Goal: Check status: Check status

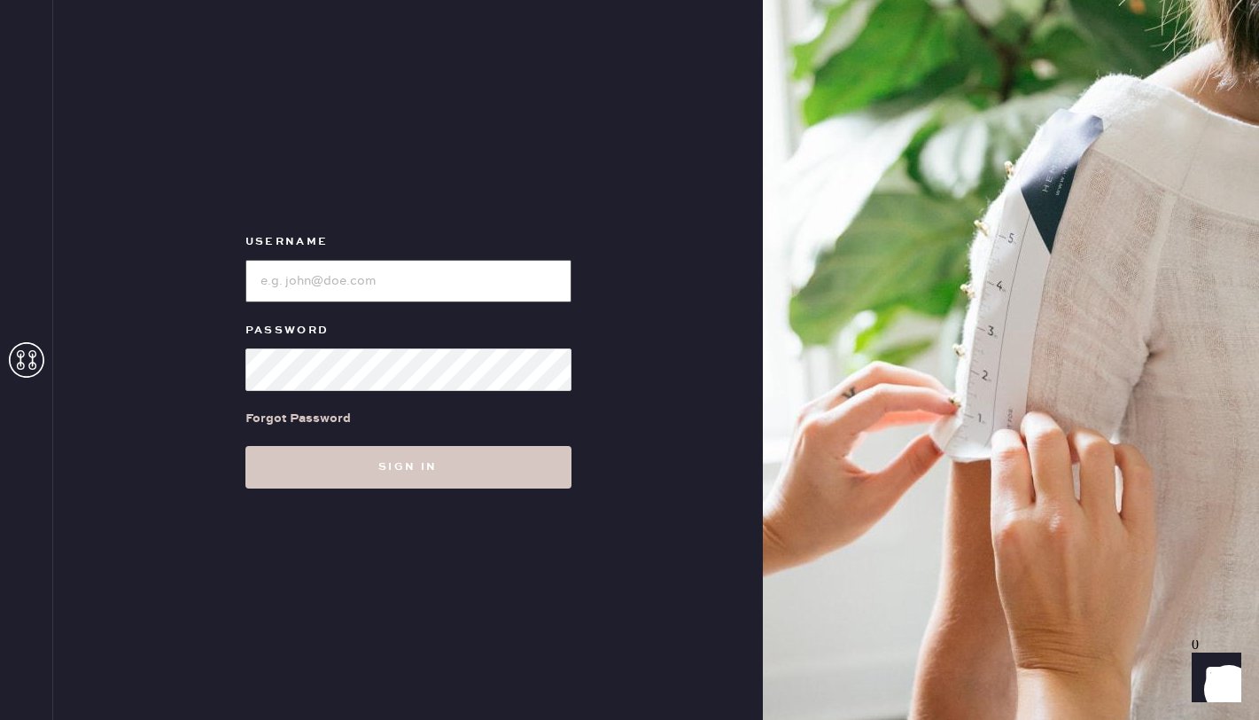
click at [377, 293] on input "loginName" at bounding box center [408, 281] width 326 height 43
type input "reformationflatiron"
click at [245, 446] on button "Sign in" at bounding box center [408, 467] width 326 height 43
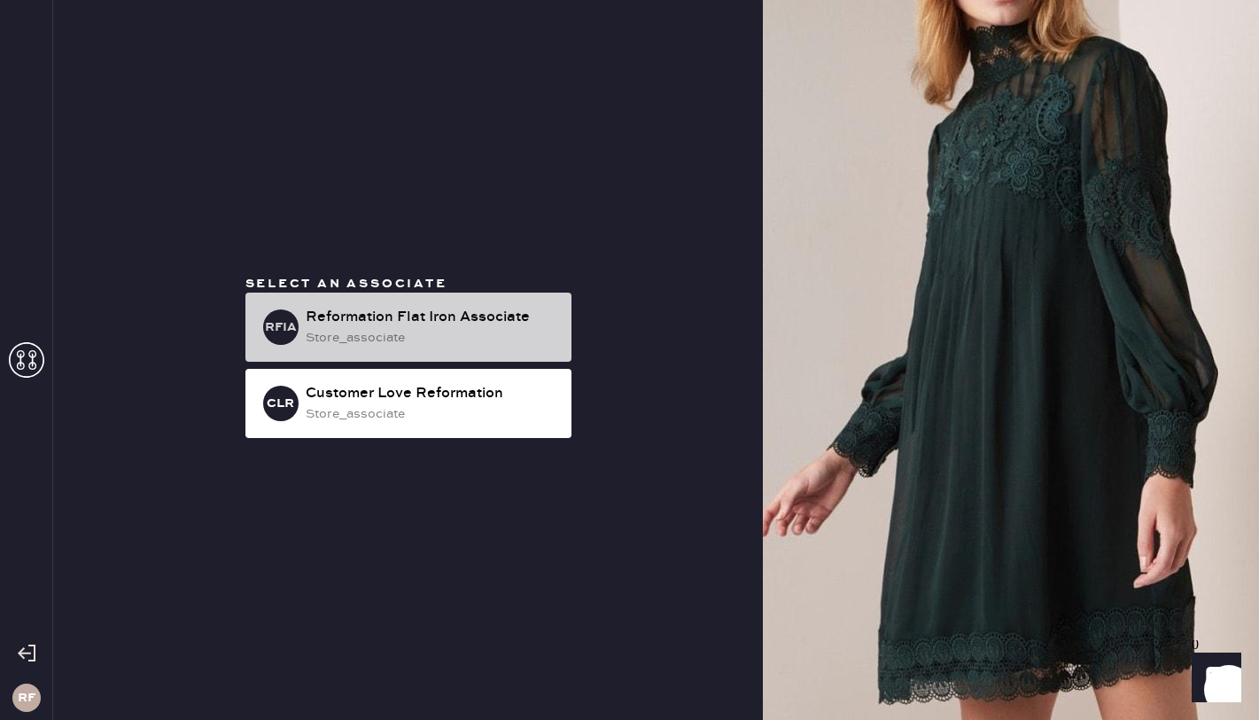
click at [457, 336] on div "store_associate" at bounding box center [432, 337] width 252 height 19
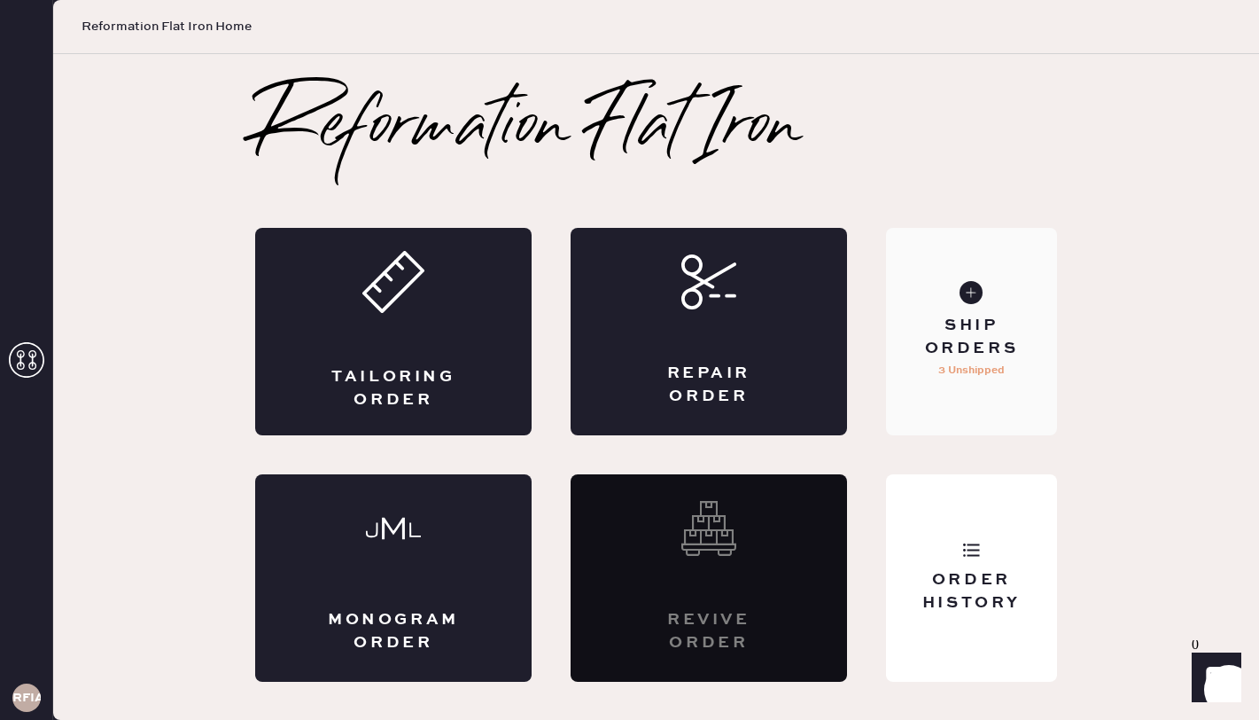
click at [944, 358] on div "Ship Orders" at bounding box center [971, 337] width 143 height 44
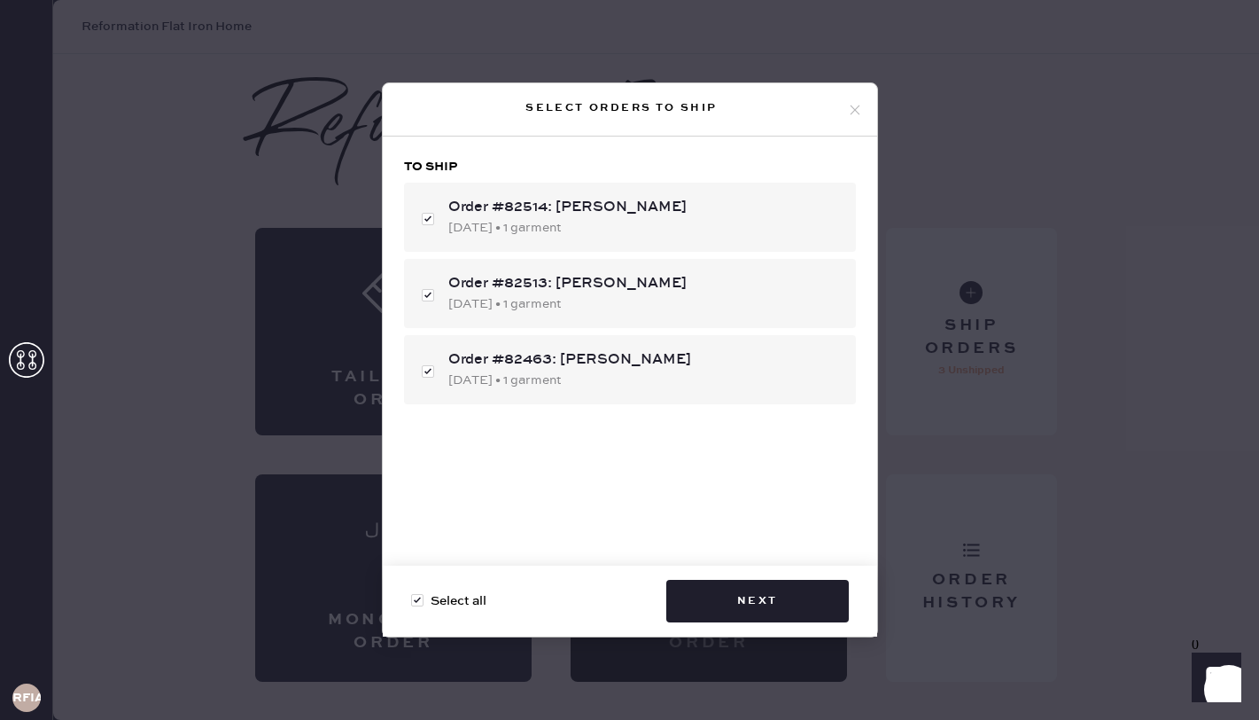
click at [850, 109] on icon at bounding box center [855, 110] width 16 height 16
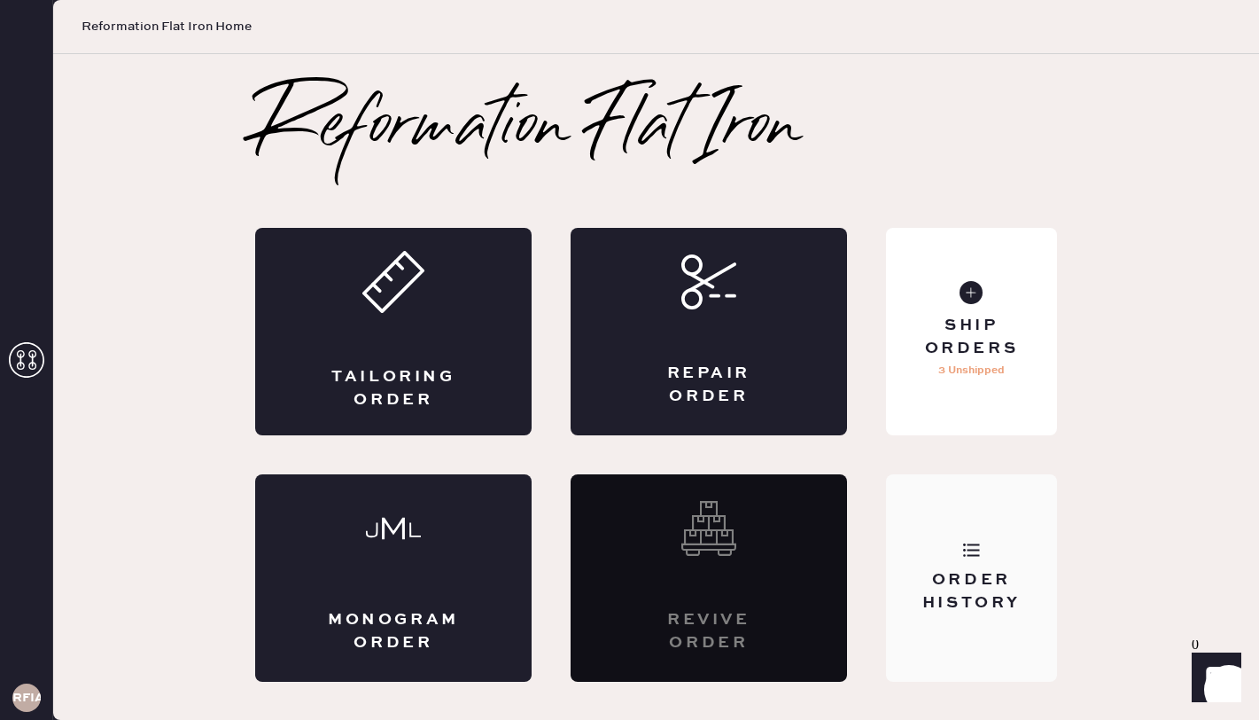
click at [989, 516] on div "Order History" at bounding box center [971, 577] width 171 height 207
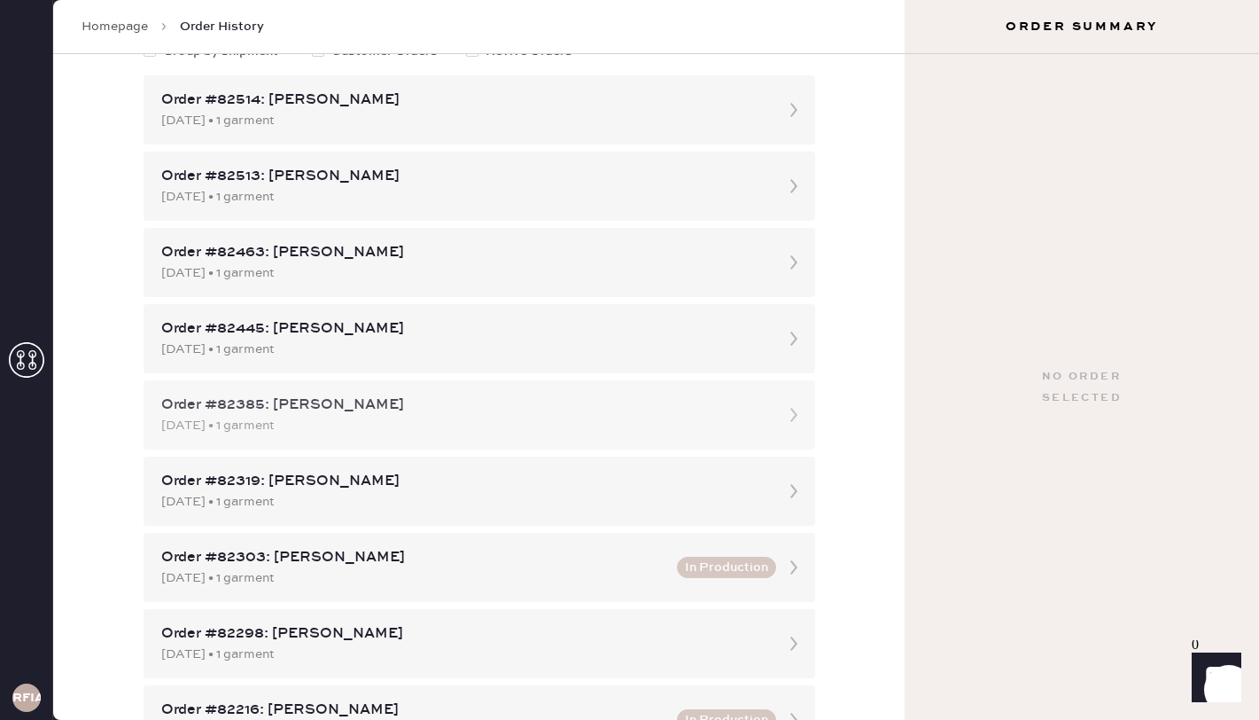
scroll to position [219, 0]
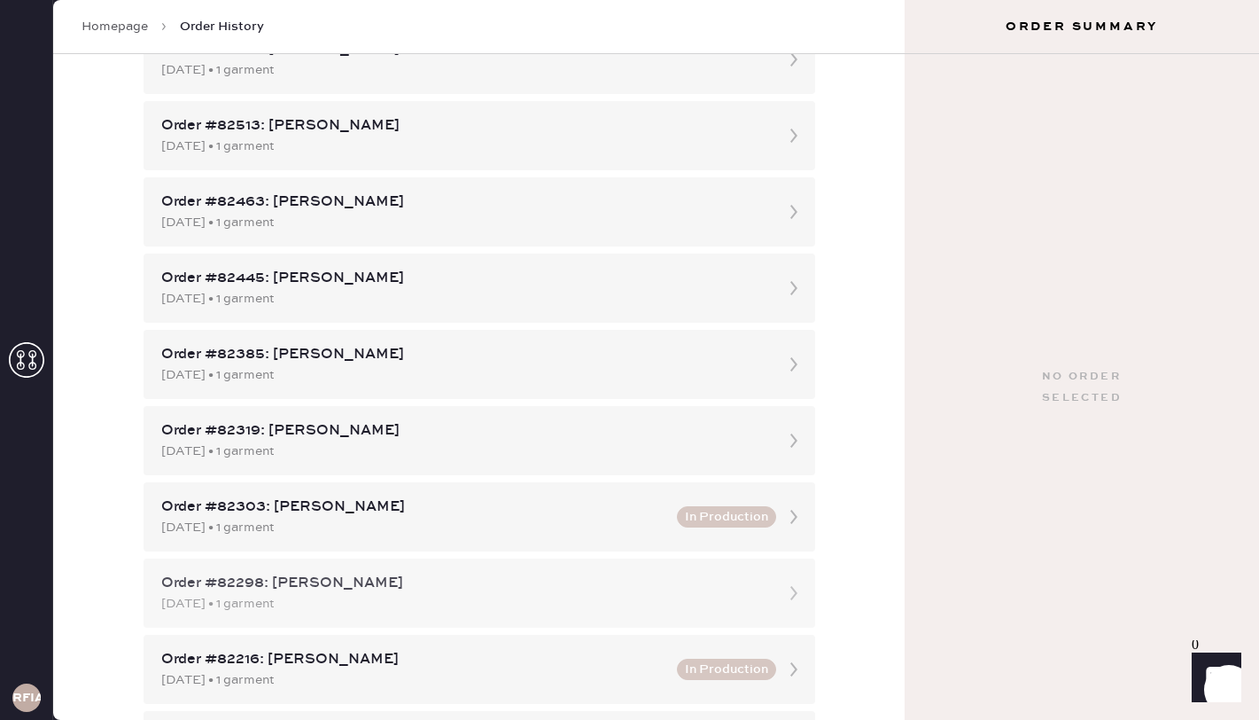
click at [662, 601] on div "[DATE] • 1 garment" at bounding box center [463, 603] width 604 height 19
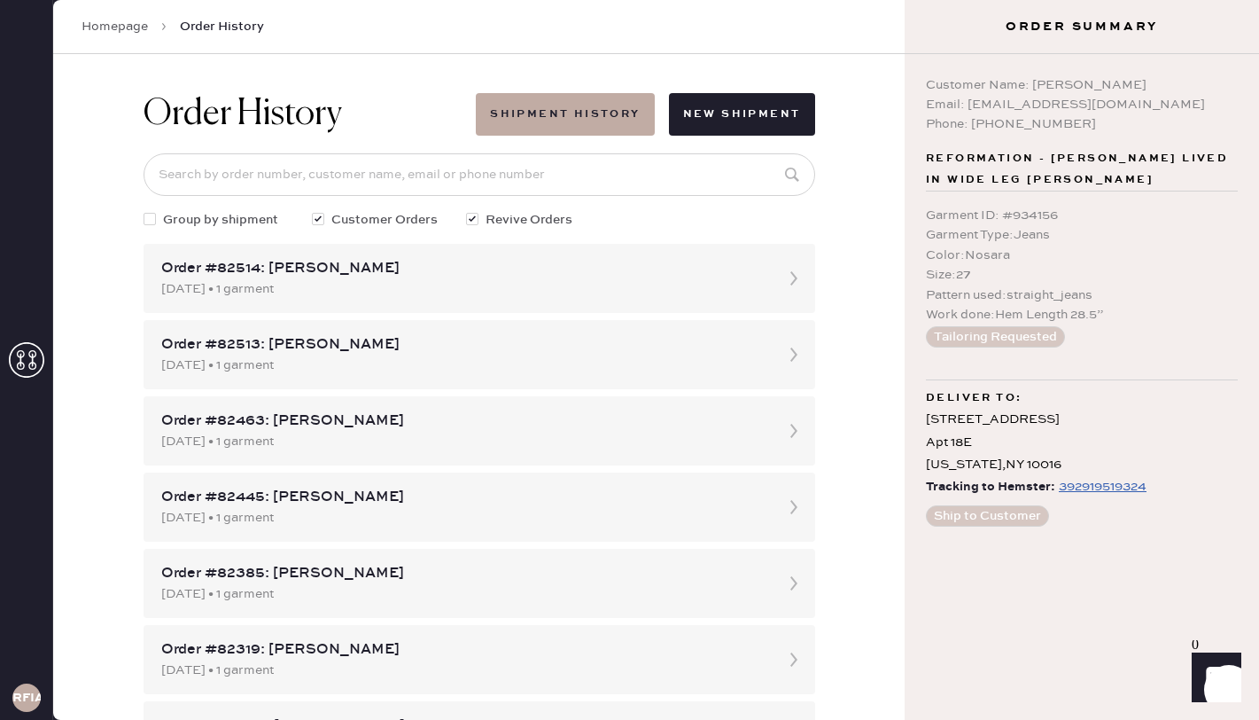
click at [1085, 483] on div "392919519324" at bounding box center [1103, 486] width 88 height 21
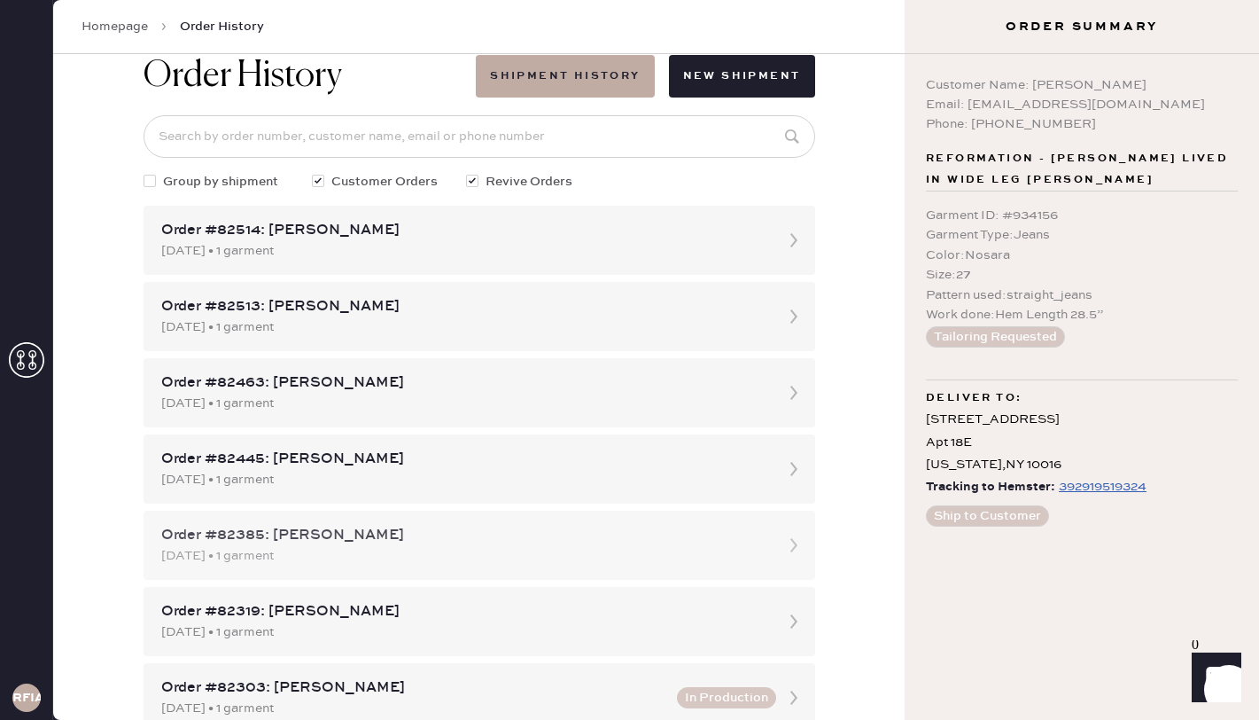
scroll to position [40, 0]
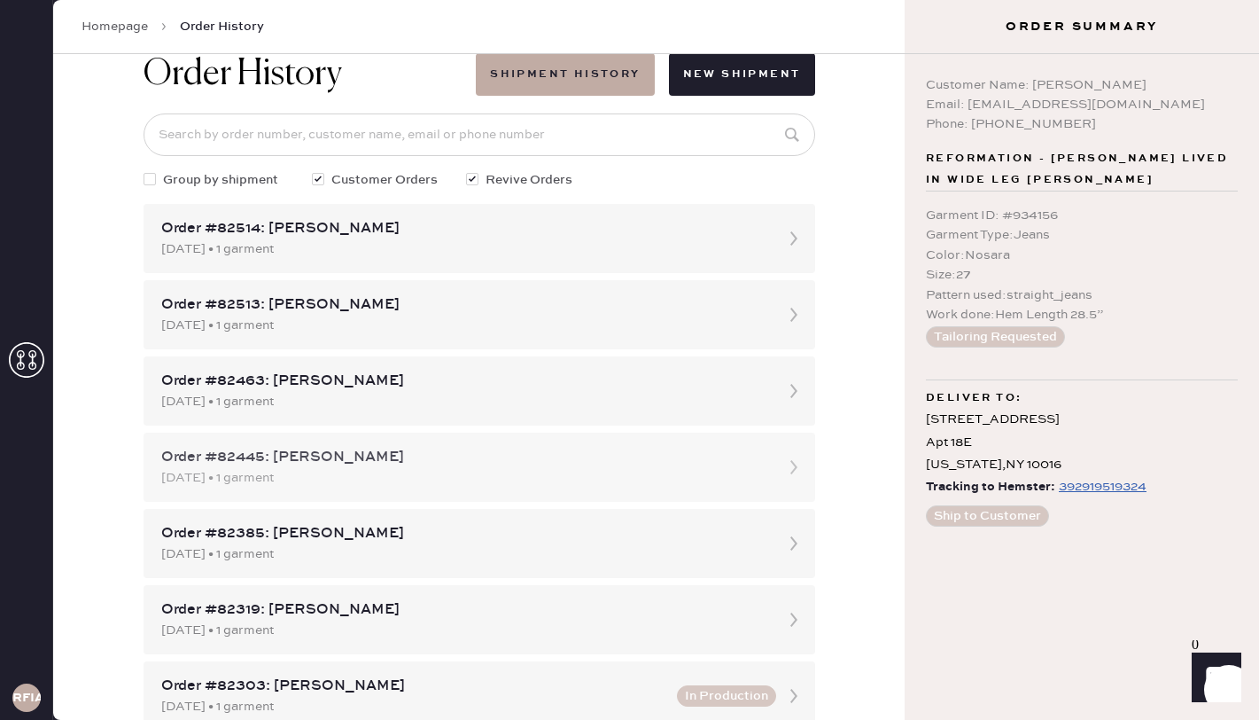
click at [658, 474] on div "[DATE] • 1 garment" at bounding box center [463, 477] width 604 height 19
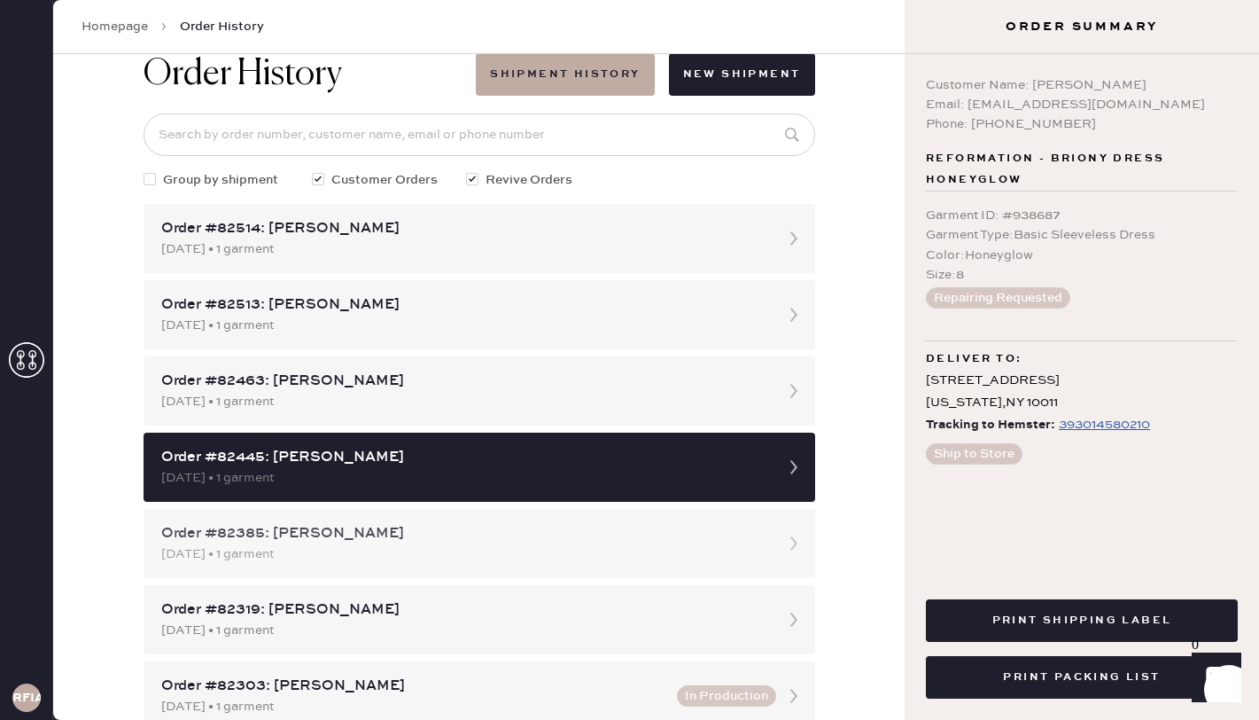
click at [674, 541] on div "Order #82385: [PERSON_NAME]" at bounding box center [463, 533] width 604 height 21
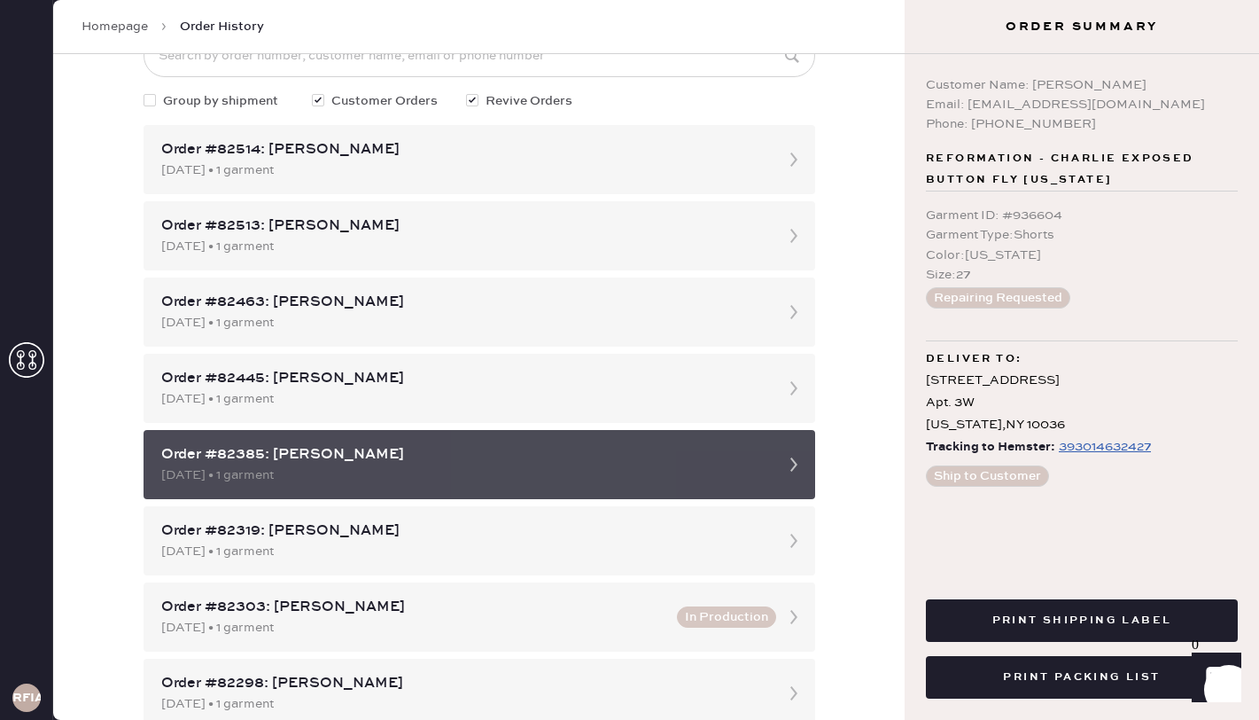
scroll to position [121, 0]
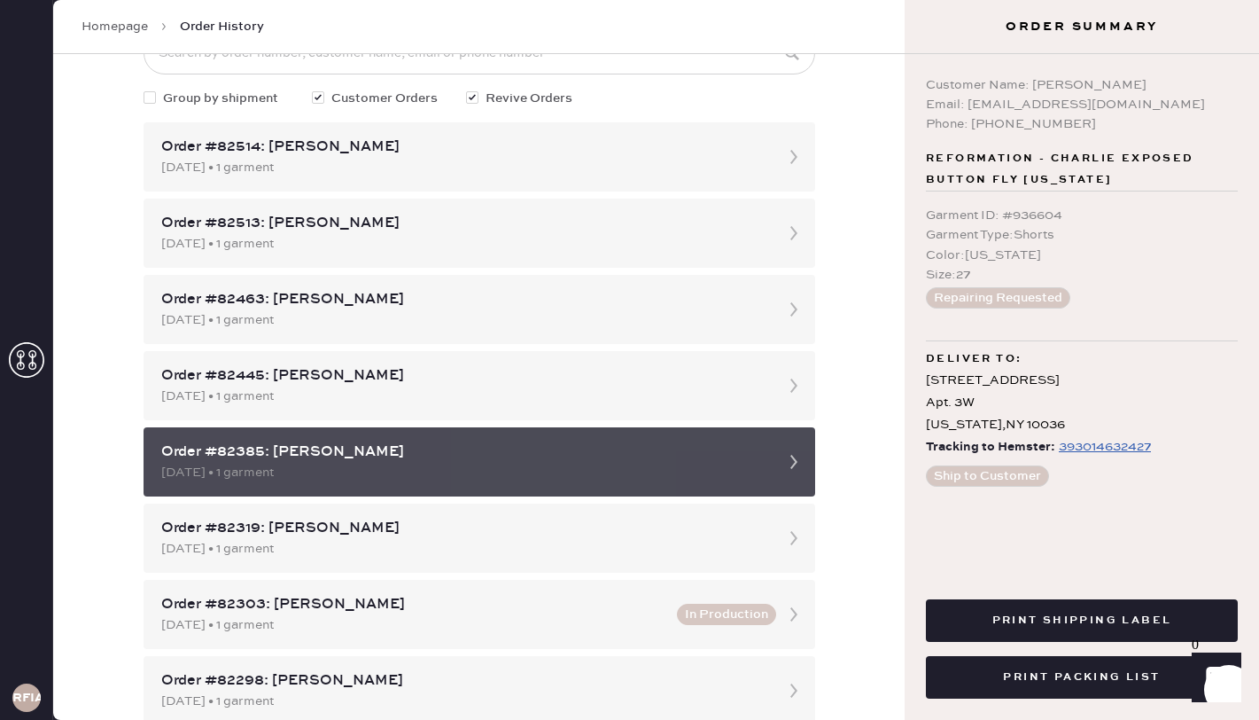
click at [674, 541] on div "[DATE] • 1 garment" at bounding box center [463, 548] width 604 height 19
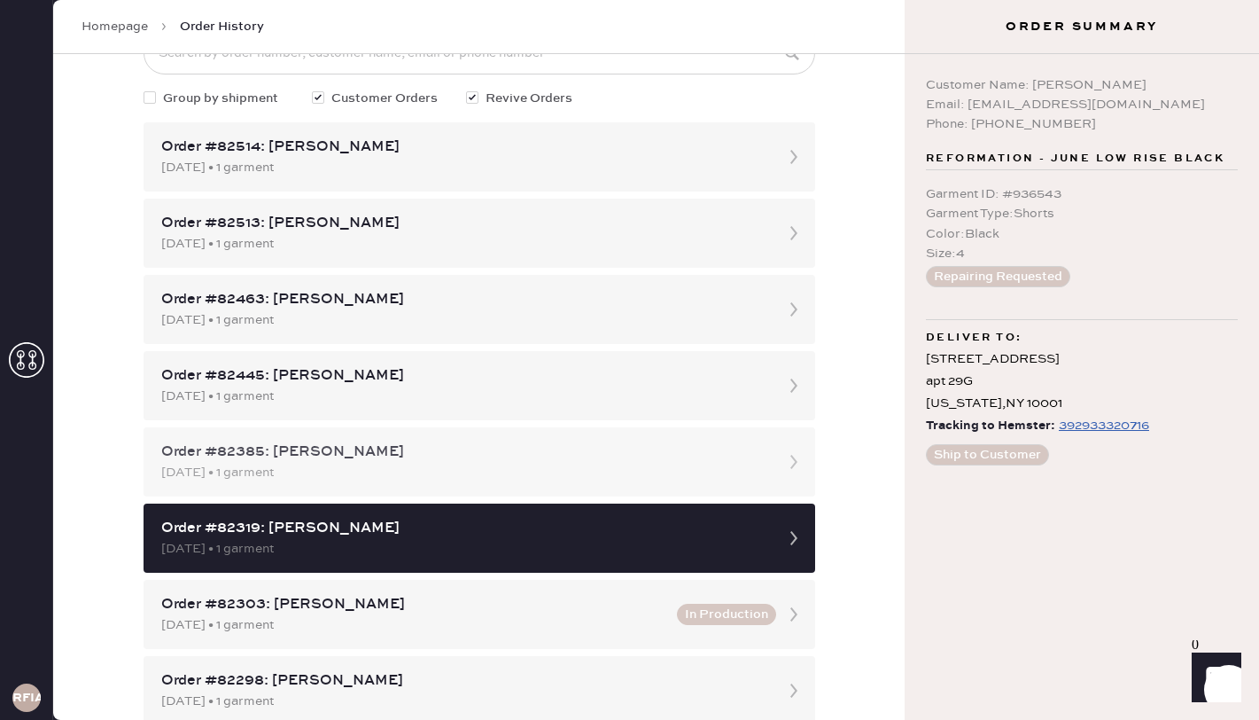
click at [642, 489] on div "Order #82385: [PERSON_NAME] [DATE] • 1 garment" at bounding box center [480, 461] width 672 height 69
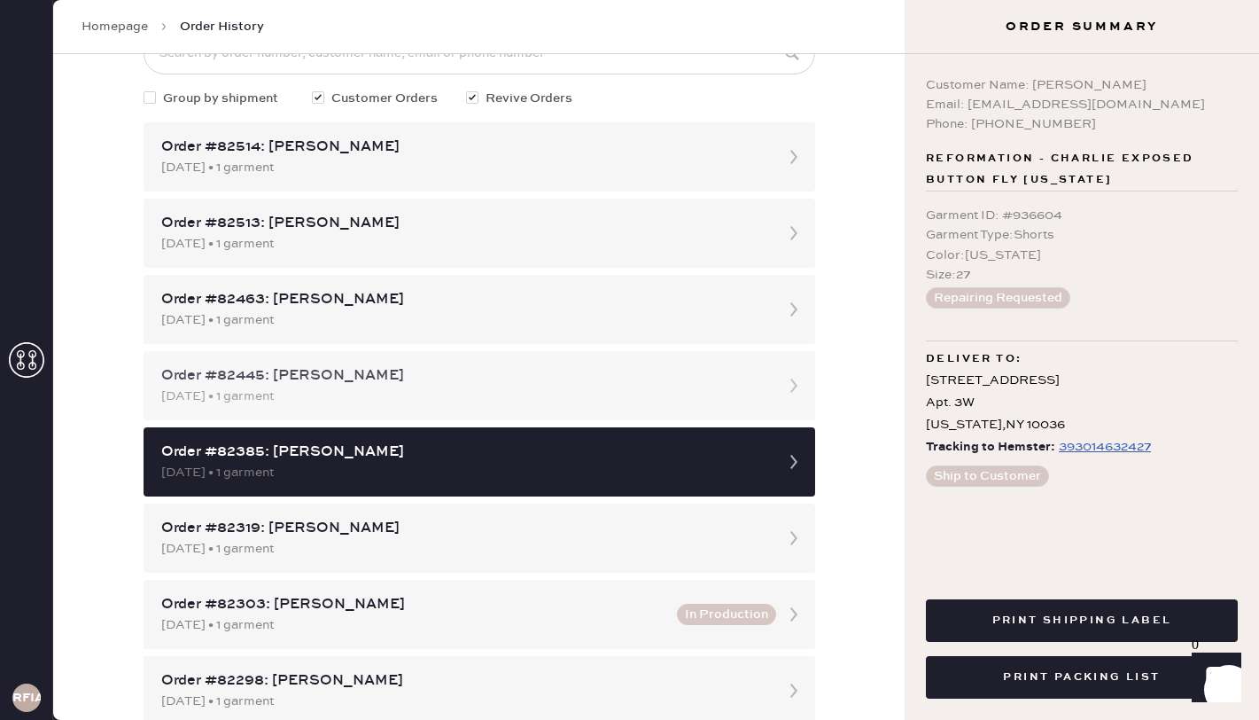
click at [619, 406] on div "Order #82445: [PERSON_NAME] [DATE] • 1 garment" at bounding box center [480, 385] width 672 height 69
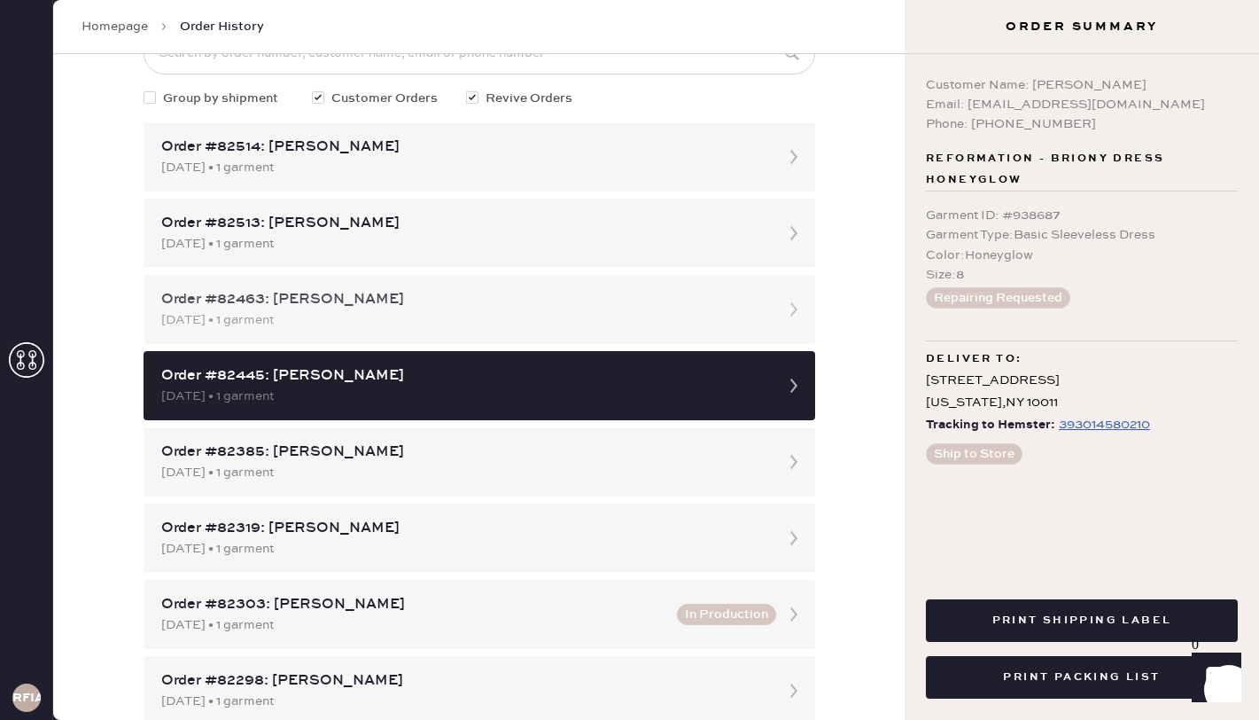
click at [603, 321] on div "[DATE] • 1 garment" at bounding box center [463, 319] width 604 height 19
